Goal: Obtain resource: Obtain resource

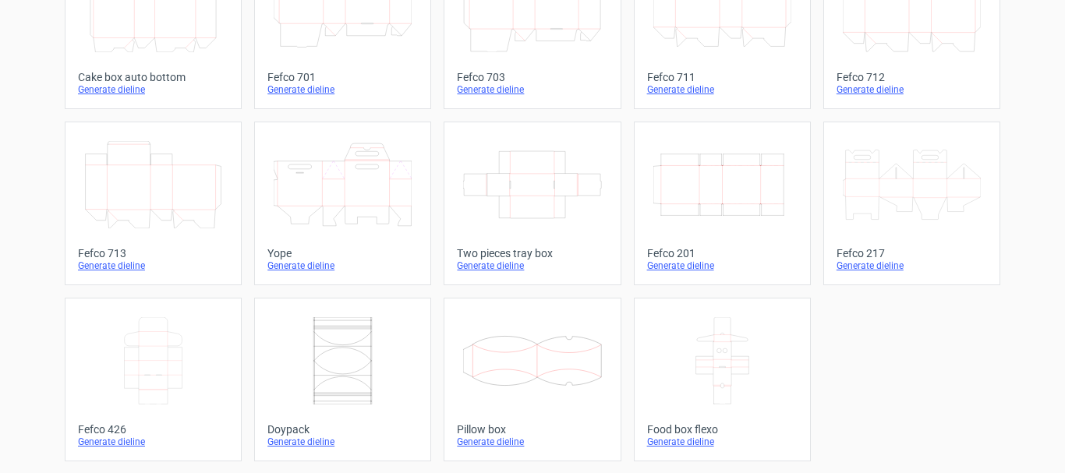
scroll to position [501, 0]
click at [653, 246] on div "Fefco 201" at bounding box center [722, 252] width 150 height 12
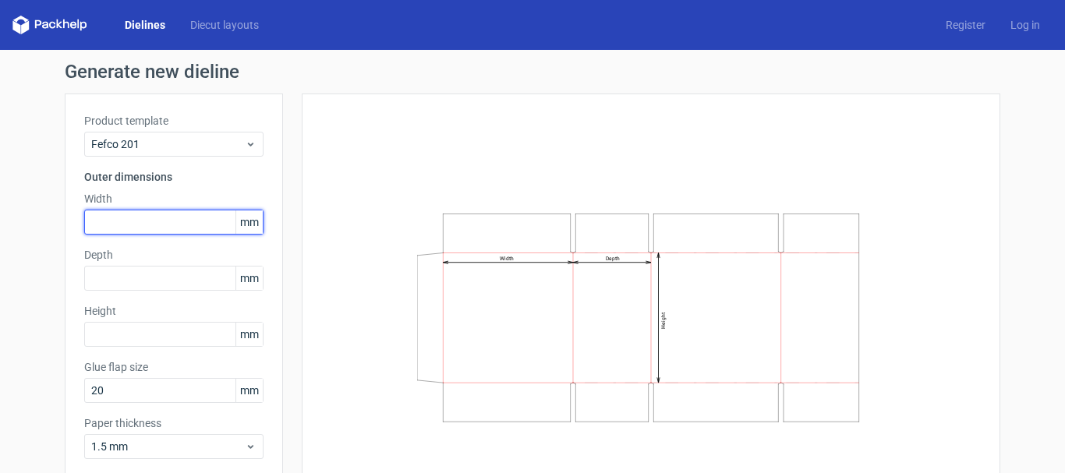
click at [207, 228] on input "text" at bounding box center [173, 222] width 179 height 25
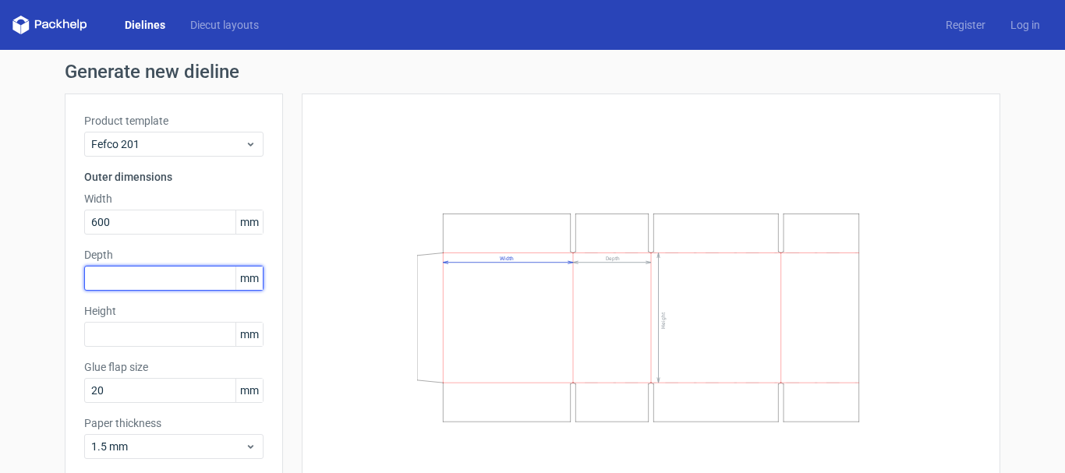
click at [174, 284] on div "Depth mm" at bounding box center [173, 269] width 179 height 44
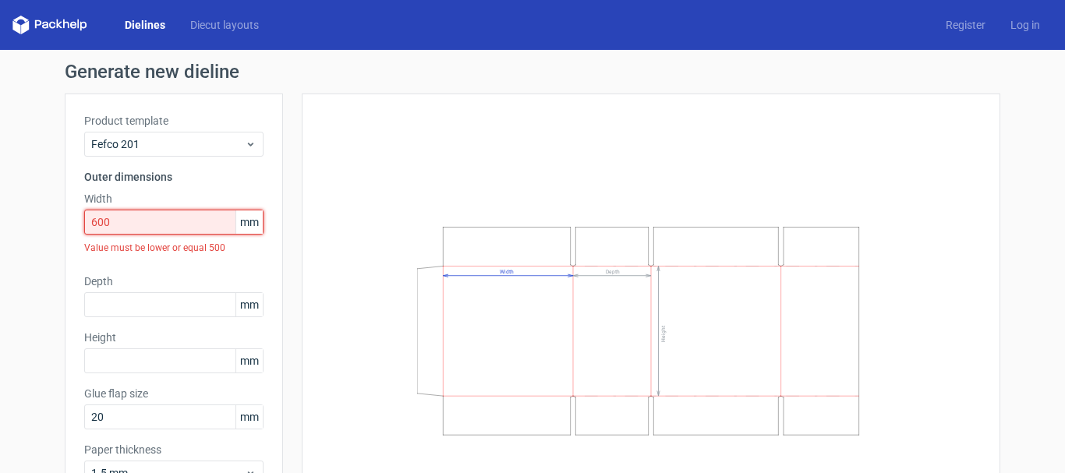
drag, startPoint x: 102, startPoint y: 220, endPoint x: 57, endPoint y: 246, distance: 52.0
click at [57, 246] on div "Generate new dieline Product template Fefco 201 Outer dimensions Width 600 mm V…" at bounding box center [532, 315] width 1065 height 531
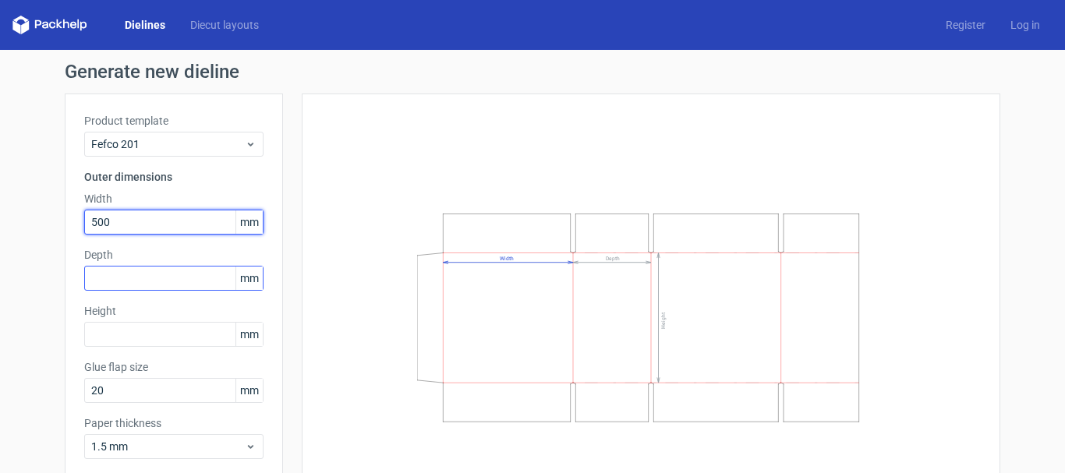
type input "500"
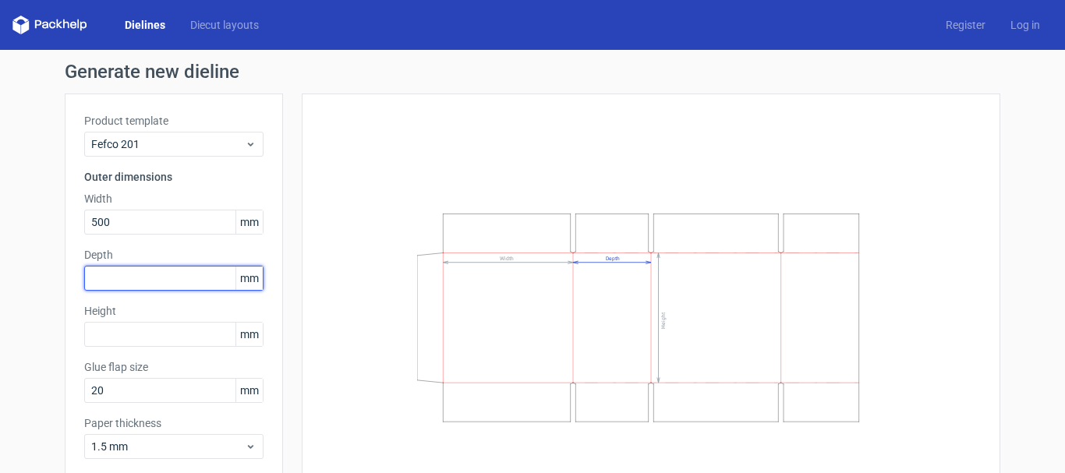
click at [98, 278] on input "text" at bounding box center [173, 278] width 179 height 25
type input "413"
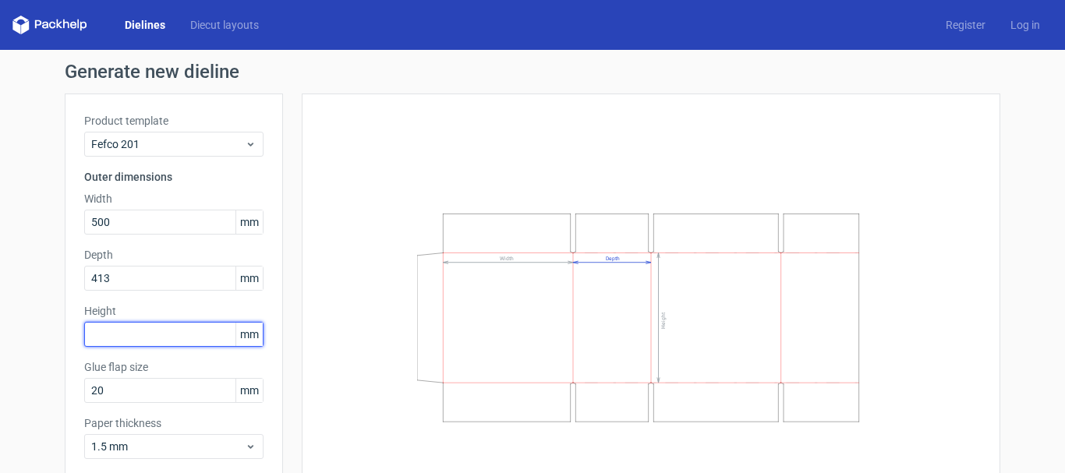
click at [121, 337] on input "text" at bounding box center [173, 334] width 179 height 25
type input "210"
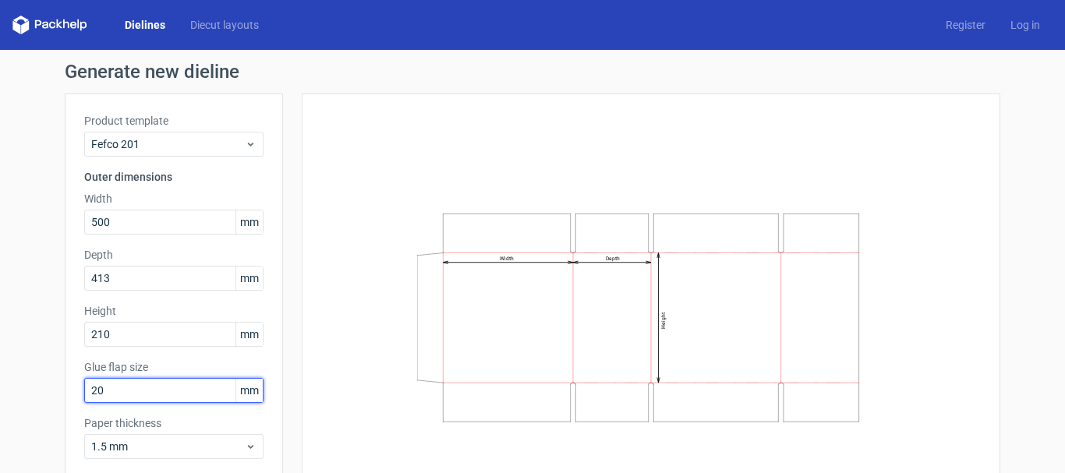
drag, startPoint x: 133, startPoint y: 394, endPoint x: 0, endPoint y: 440, distance: 141.0
click at [0, 440] on div "Generate new dieline Product template Fefco 201 Outer dimensions Width 500 mm D…" at bounding box center [532, 302] width 1065 height 504
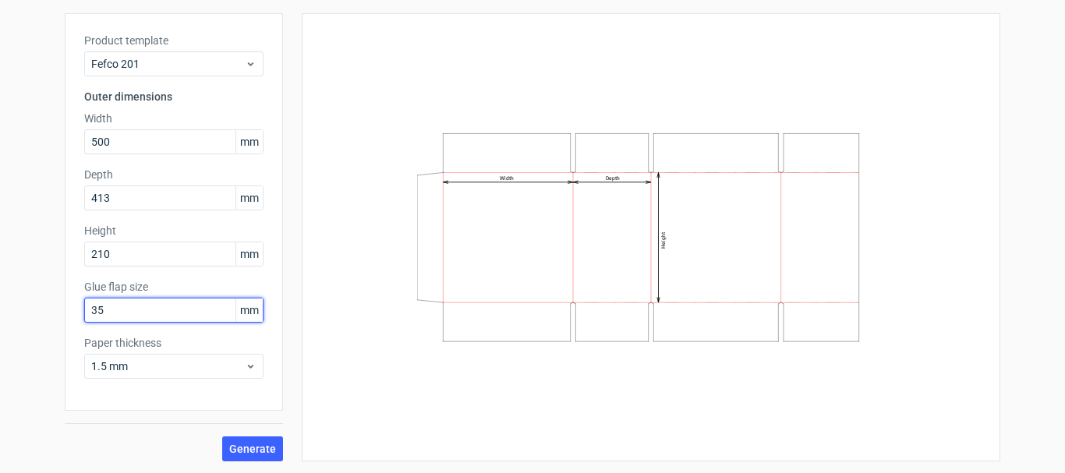
scroll to position [81, 0]
type input "35"
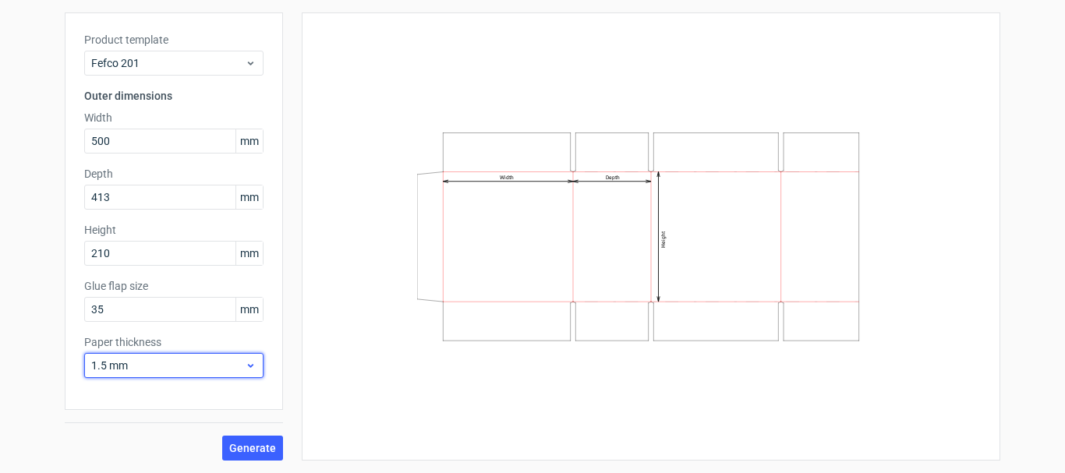
click at [168, 355] on div "1.5 mm" at bounding box center [173, 365] width 179 height 25
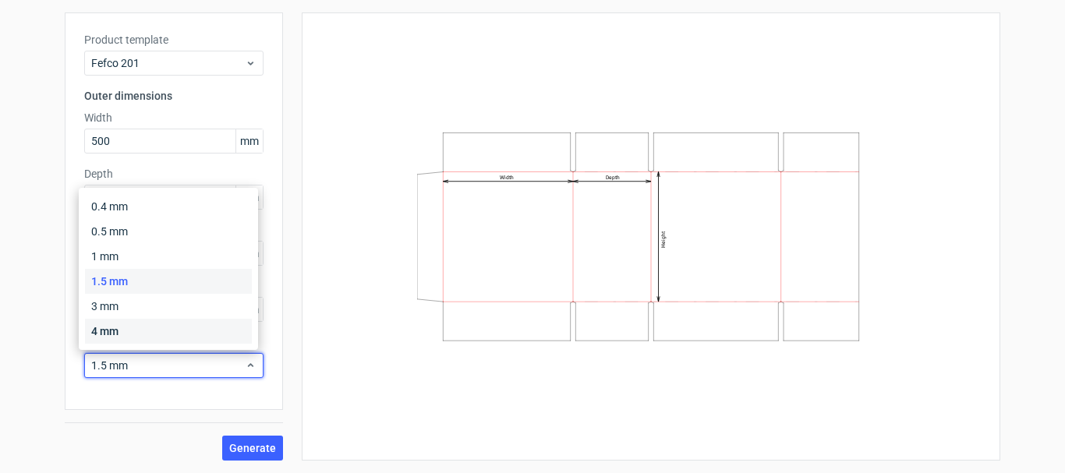
click at [168, 335] on div "4 mm" at bounding box center [168, 331] width 167 height 25
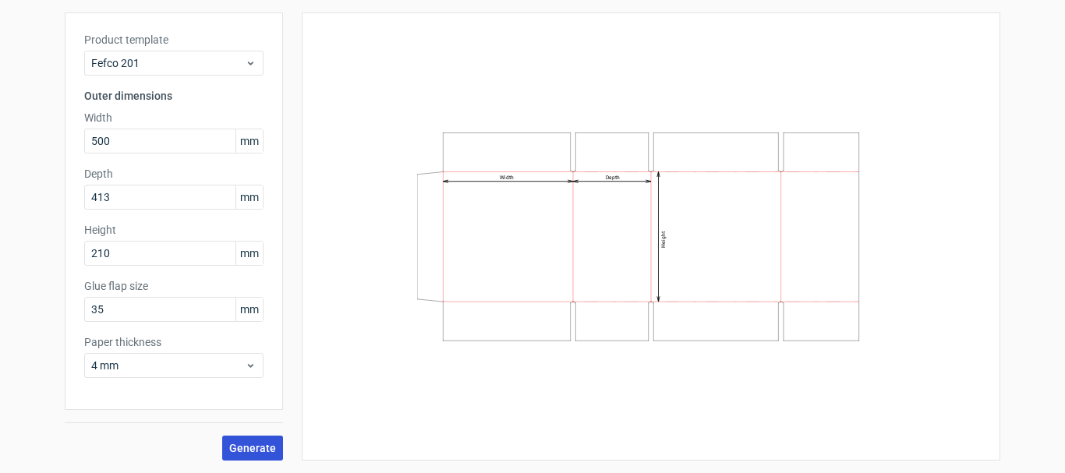
click at [262, 444] on span "Generate" at bounding box center [252, 448] width 47 height 11
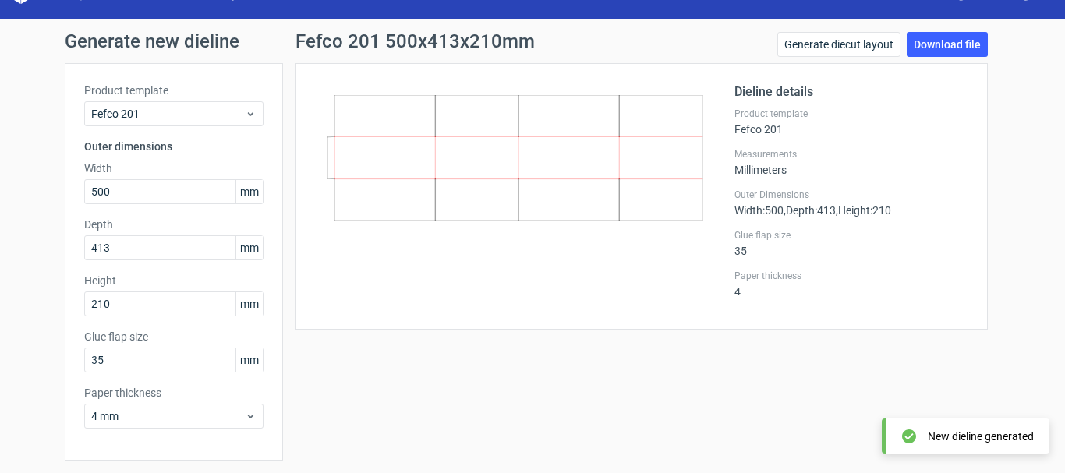
scroll to position [3, 0]
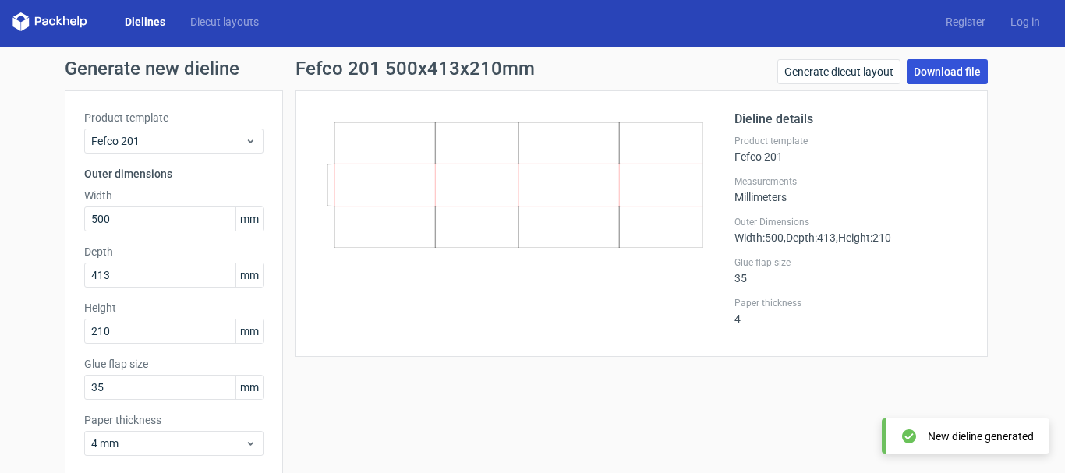
click at [921, 70] on link "Download file" at bounding box center [947, 71] width 81 height 25
